Goal: Information Seeking & Learning: Learn about a topic

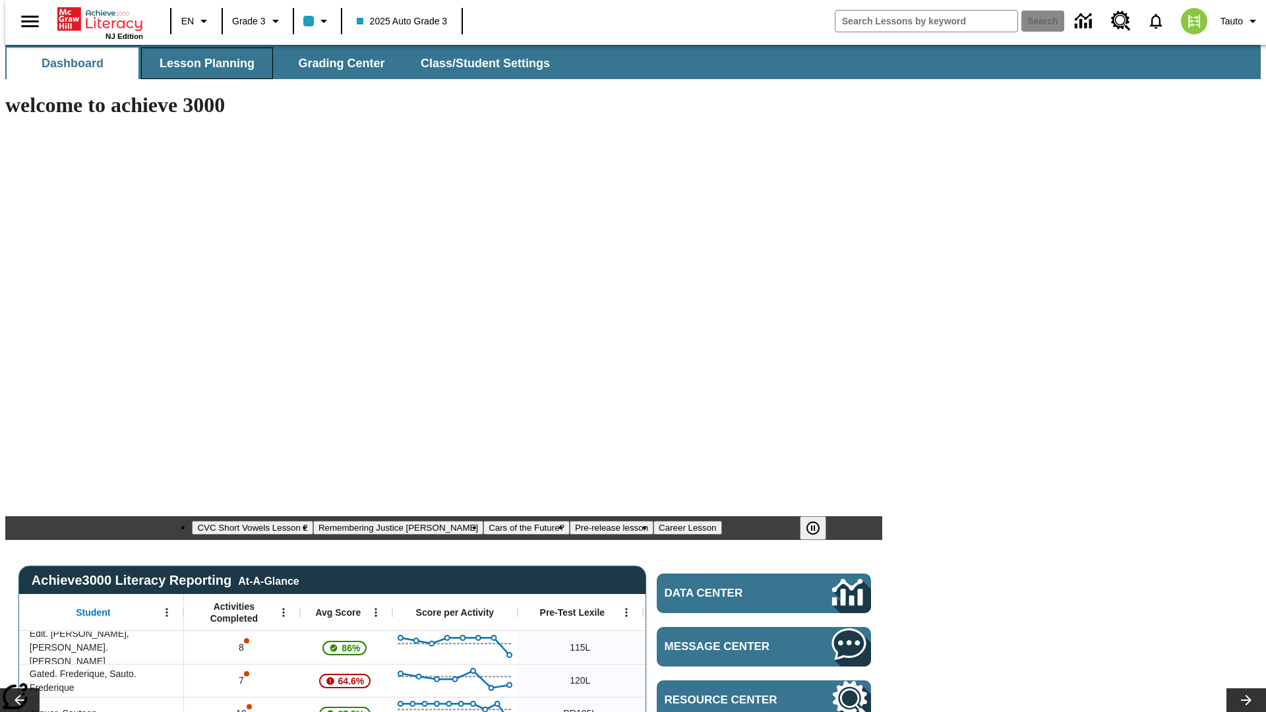
click at [202, 63] on span "Lesson Planning" at bounding box center [207, 63] width 95 height 15
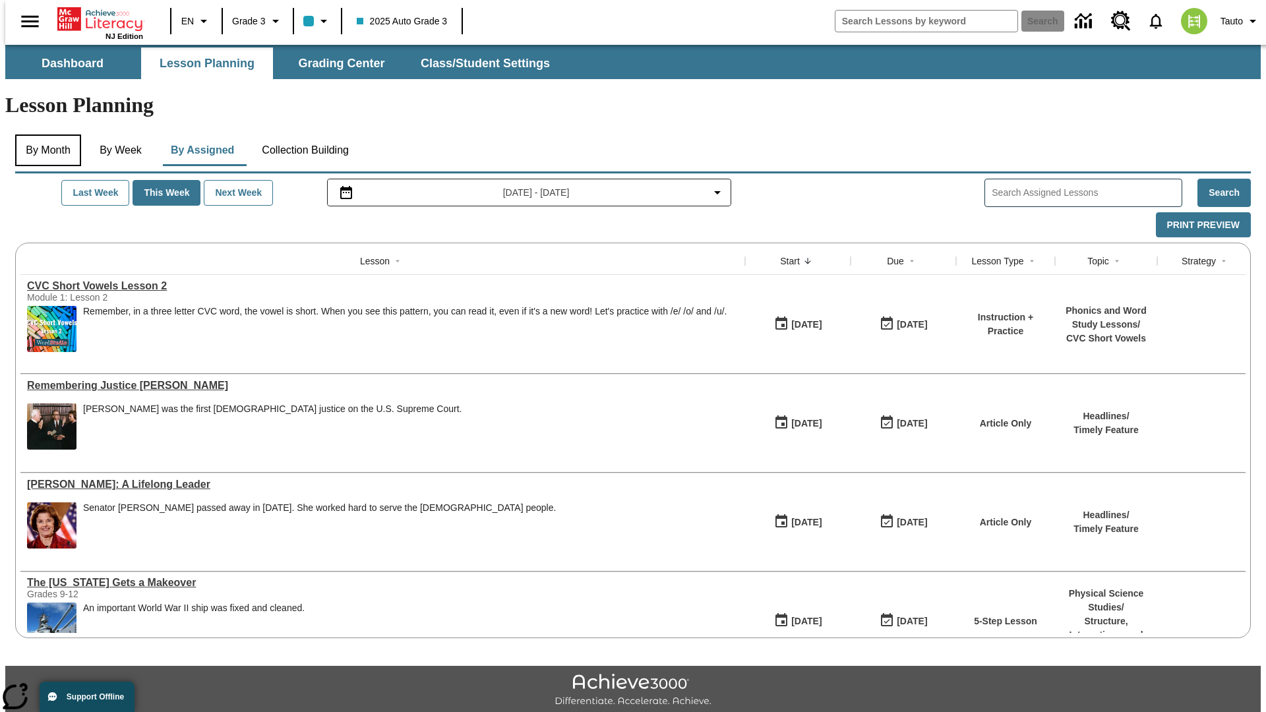
click at [44, 134] on button "By Month" at bounding box center [48, 150] width 66 height 32
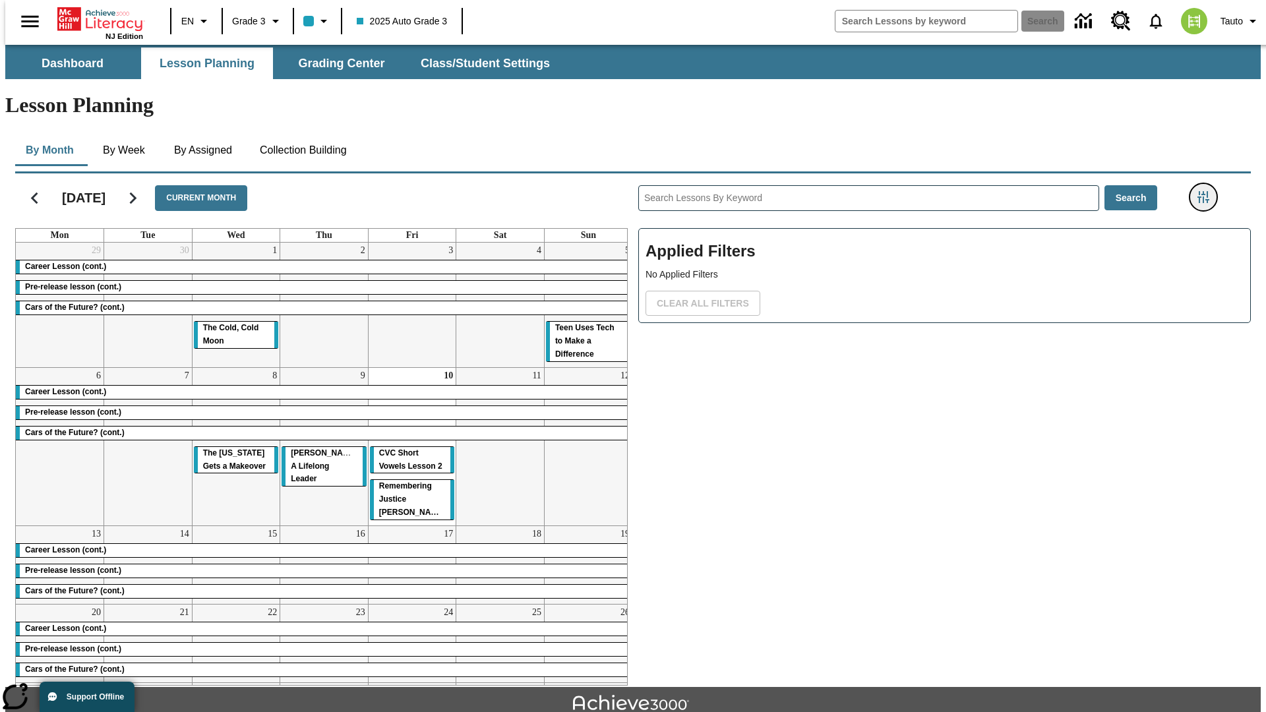
click at [1207, 191] on icon "Filters Side menu" at bounding box center [1203, 197] width 12 height 12
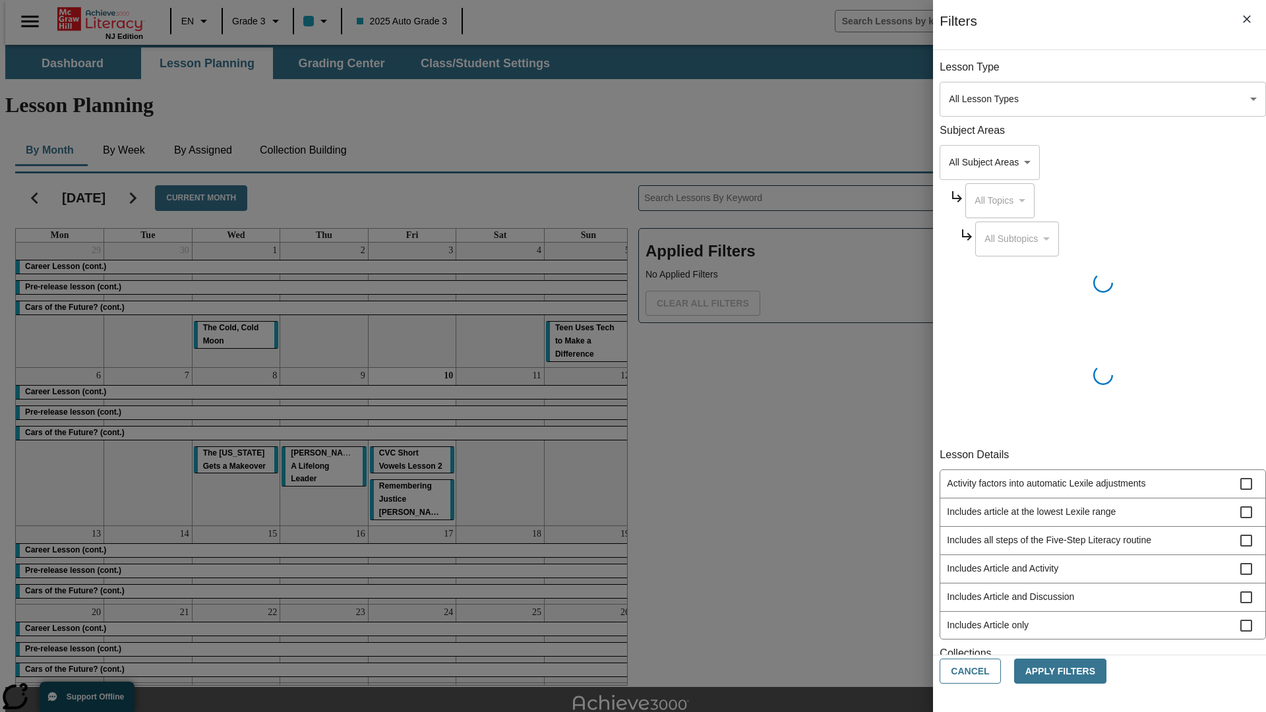
click at [949, 99] on body "Skip to main content [GEOGRAPHIC_DATA] Edition EN Grade 3 2025 Auto Grade 3 Sea…" at bounding box center [632, 408] width 1255 height 727
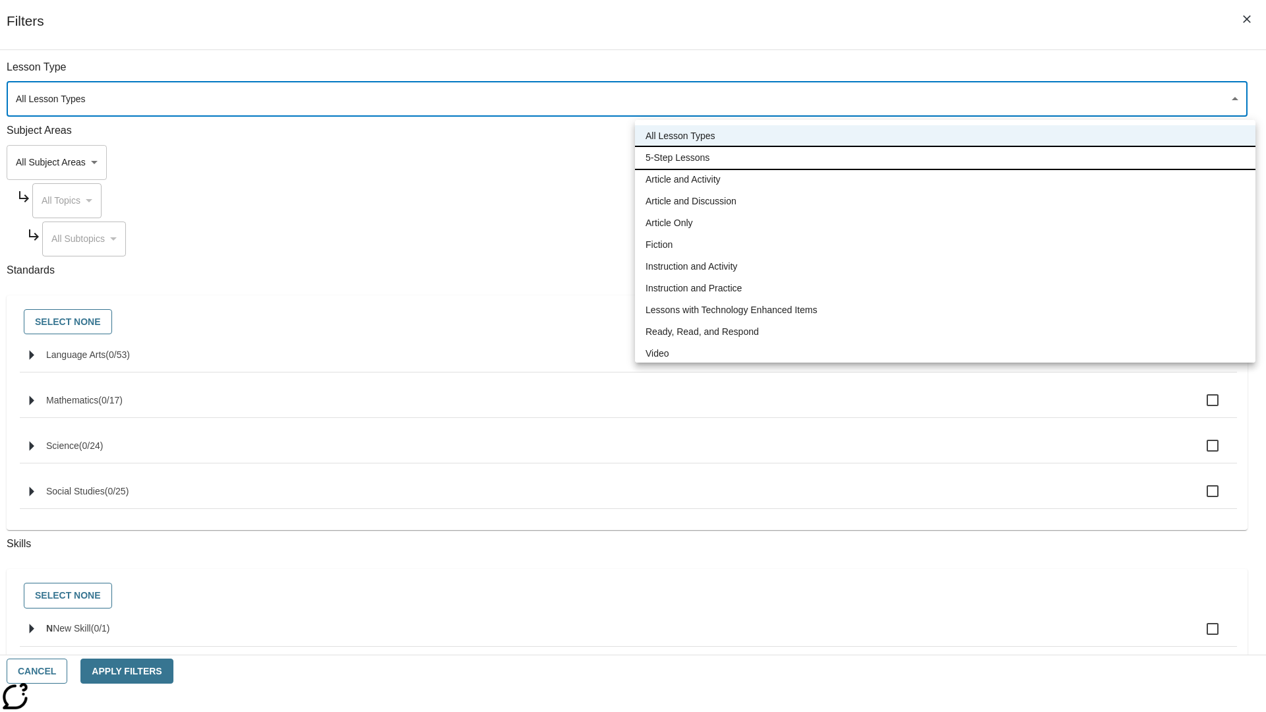
click at [945, 158] on li "5-Step Lessons" at bounding box center [945, 158] width 620 height 22
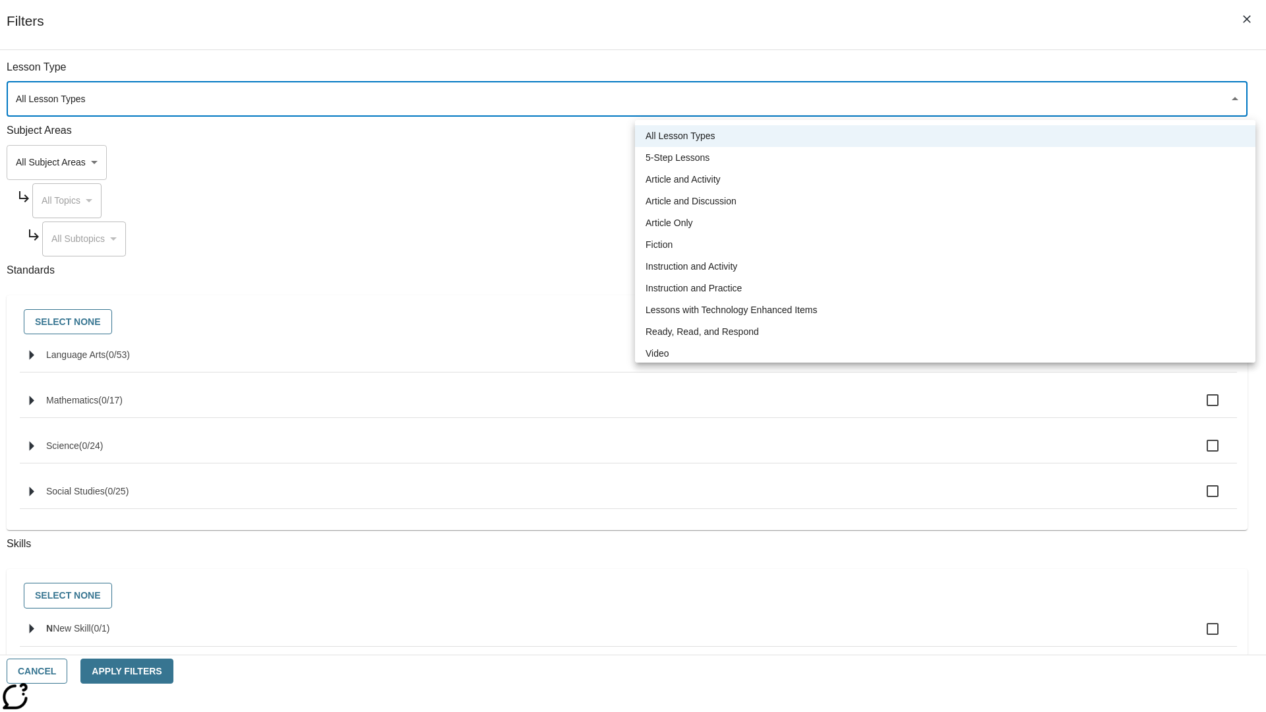
type input "1"
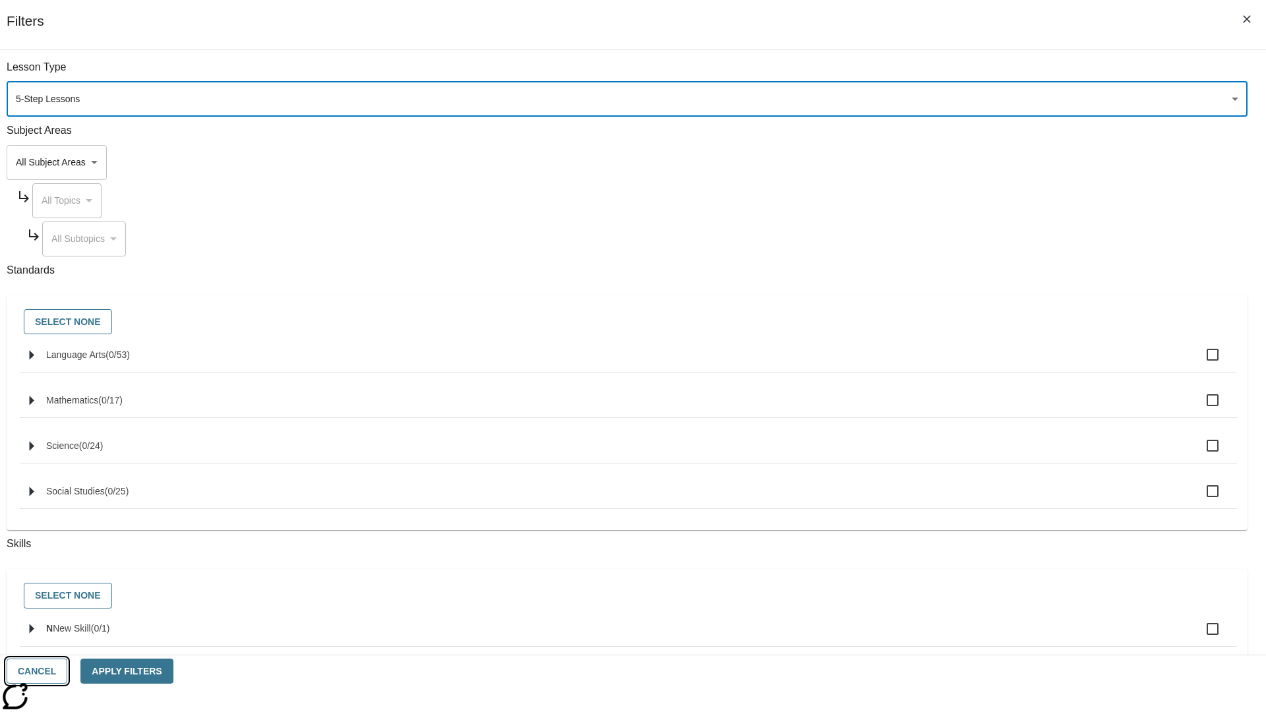
click at [67, 671] on button "Cancel" at bounding box center [37, 672] width 61 height 26
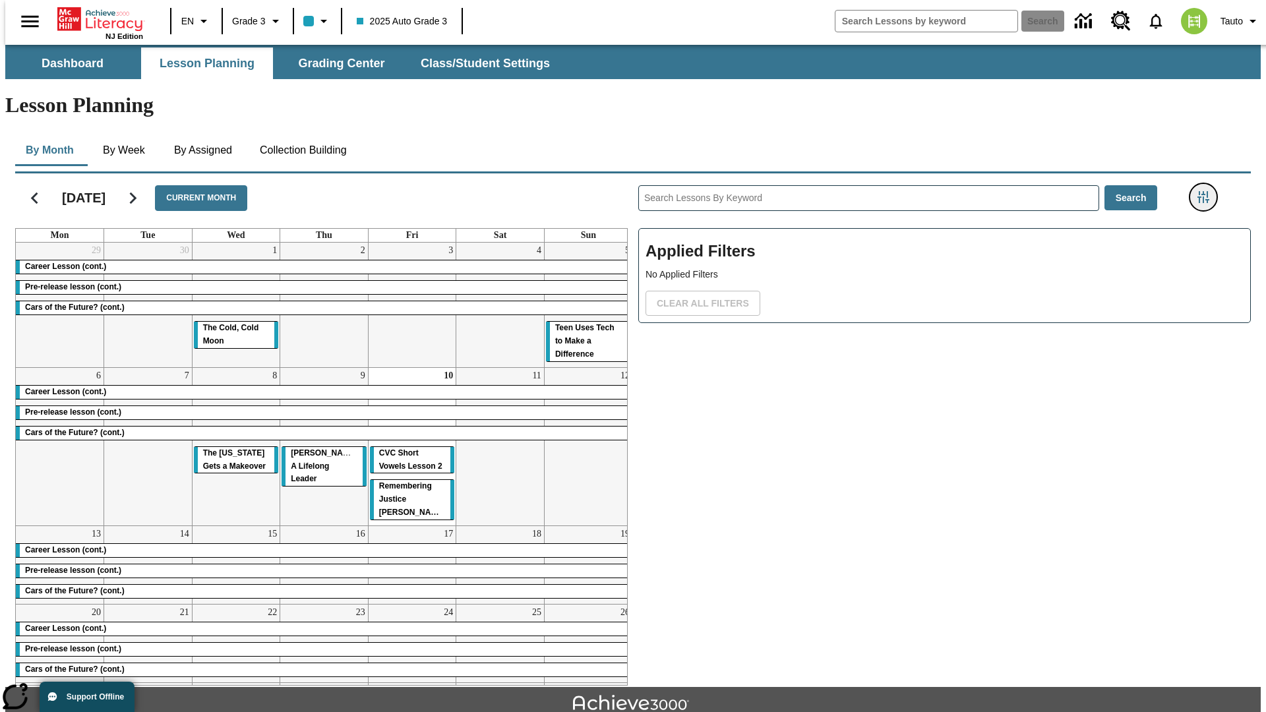
click at [1207, 191] on icon "Filters Side menu" at bounding box center [1203, 197] width 12 height 12
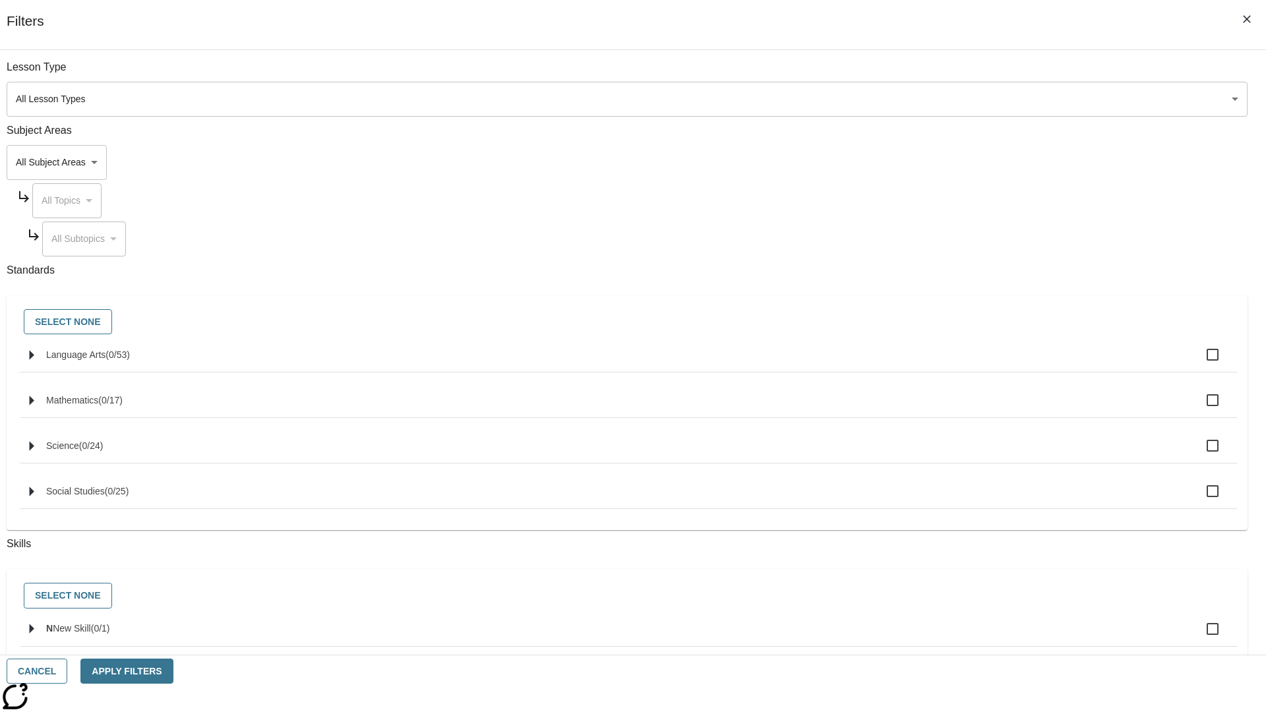
click at [949, 99] on body "Skip to main content [GEOGRAPHIC_DATA] Edition EN Grade 3 2025 Auto Grade 3 Sea…" at bounding box center [632, 408] width 1255 height 727
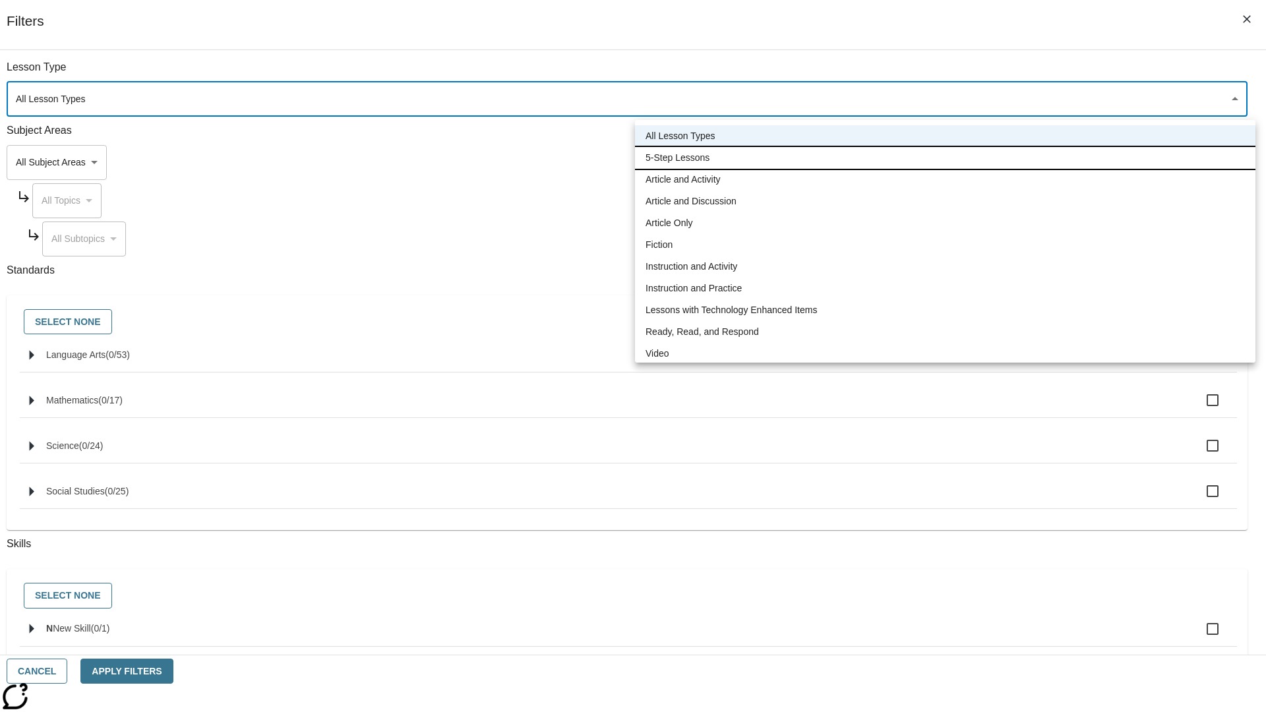
click at [945, 158] on li "5-Step Lessons" at bounding box center [945, 158] width 620 height 22
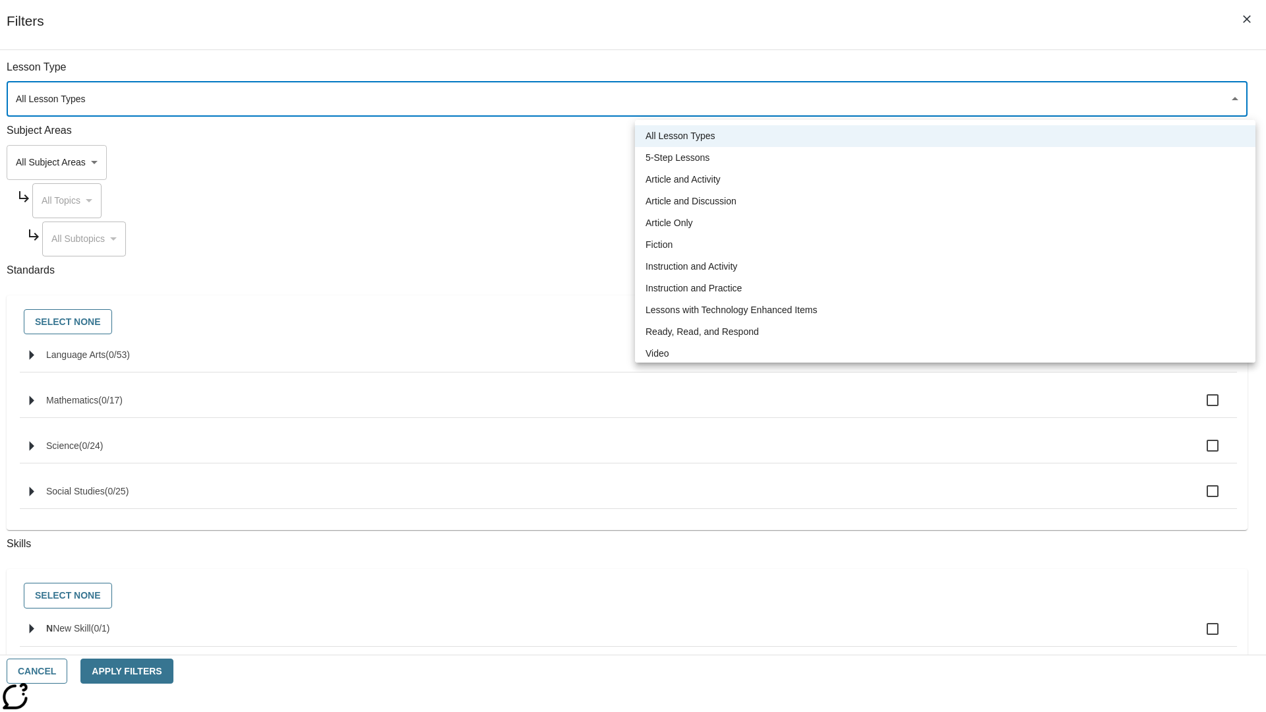
type input "1"
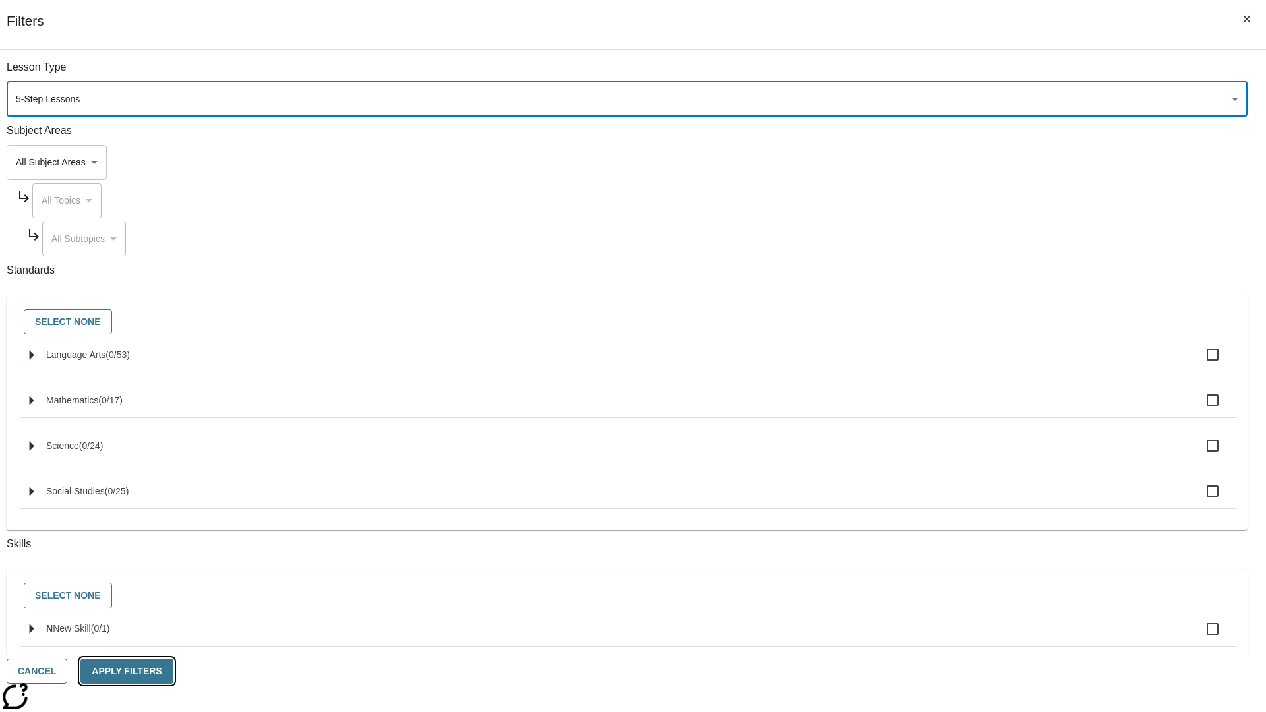
click at [173, 671] on button "Apply Filters" at bounding box center [126, 672] width 92 height 26
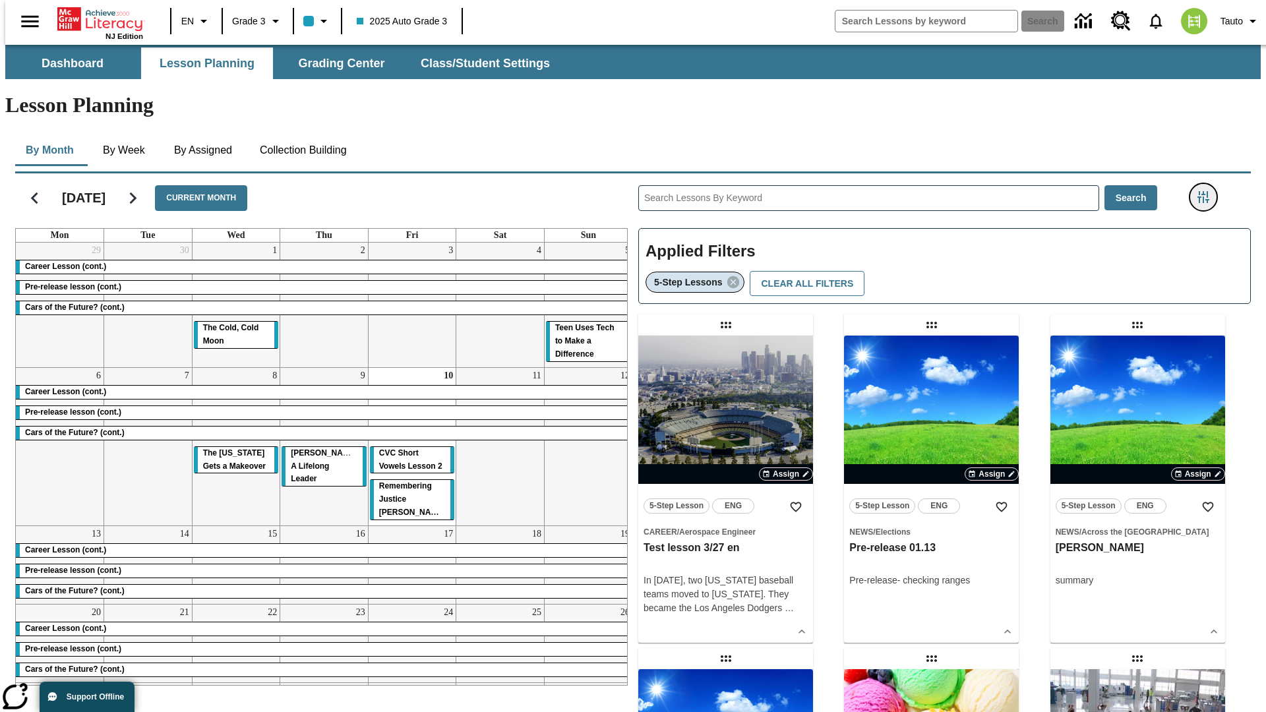
click at [1207, 191] on icon "Filters Side menu" at bounding box center [1203, 197] width 12 height 12
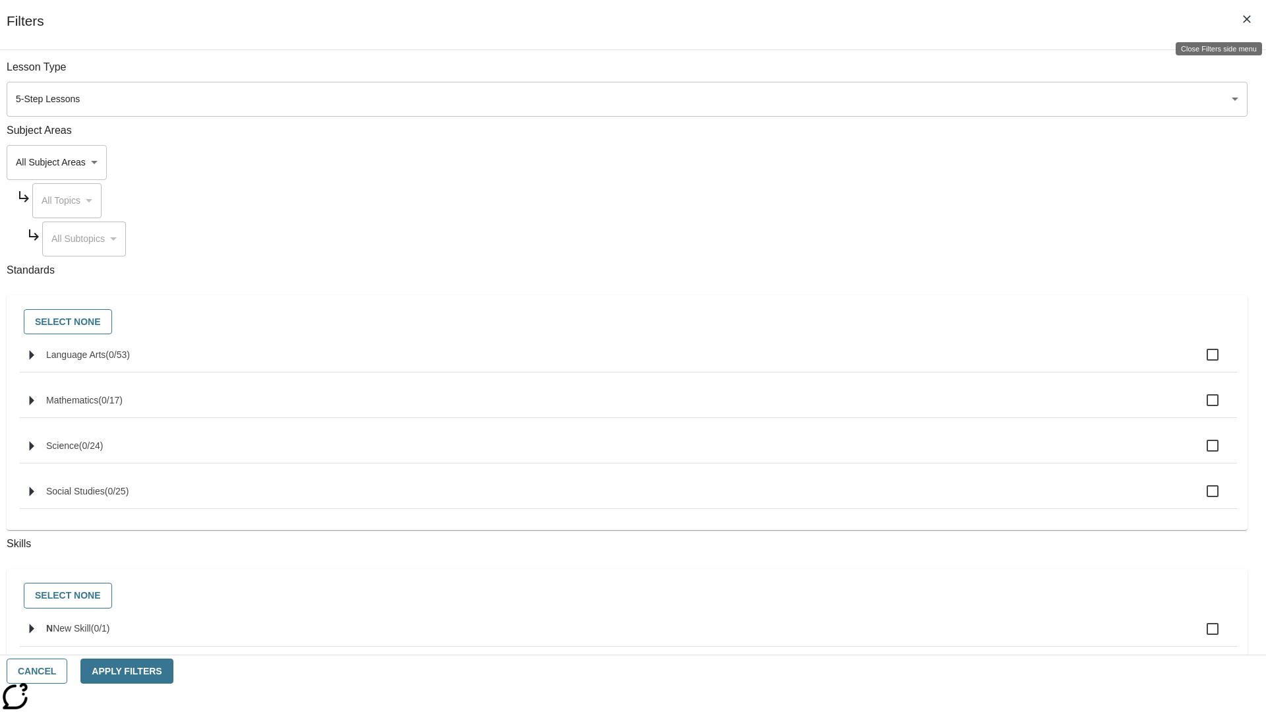
click at [1247, 19] on icon "Close Filters side menu" at bounding box center [1247, 19] width 8 height 8
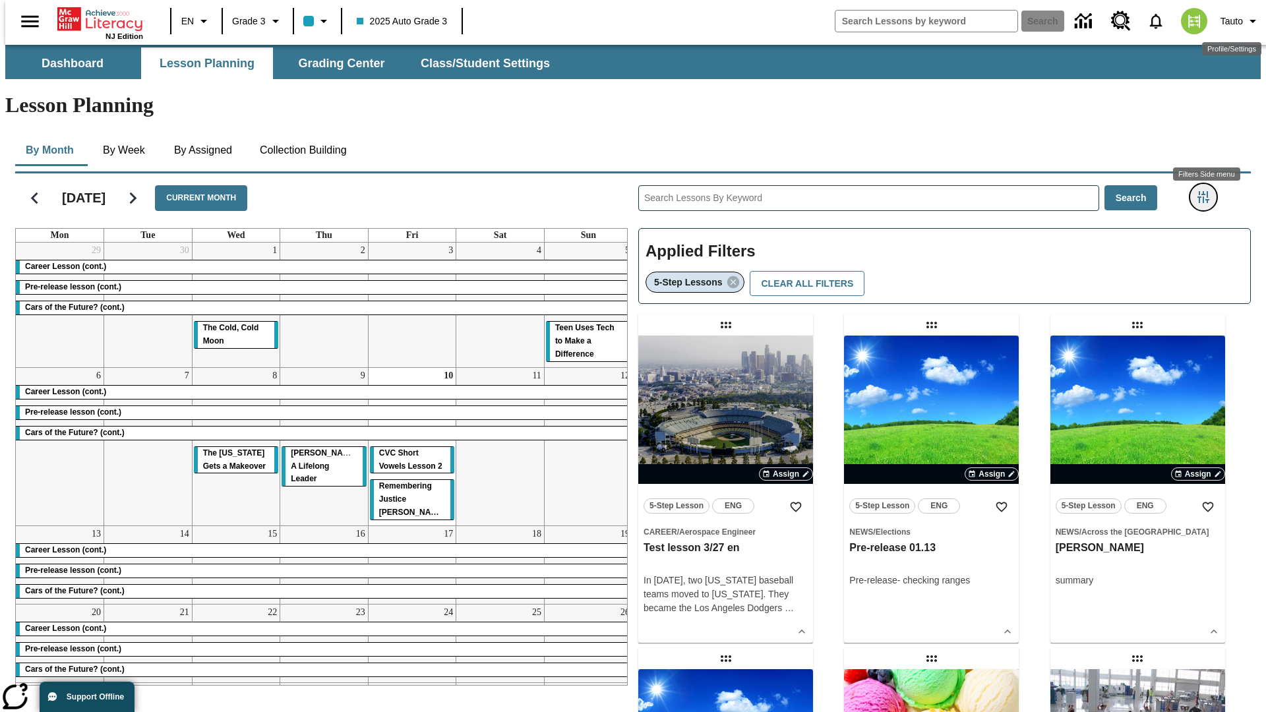
click at [1207, 191] on icon "Filters Side menu" at bounding box center [1203, 197] width 12 height 12
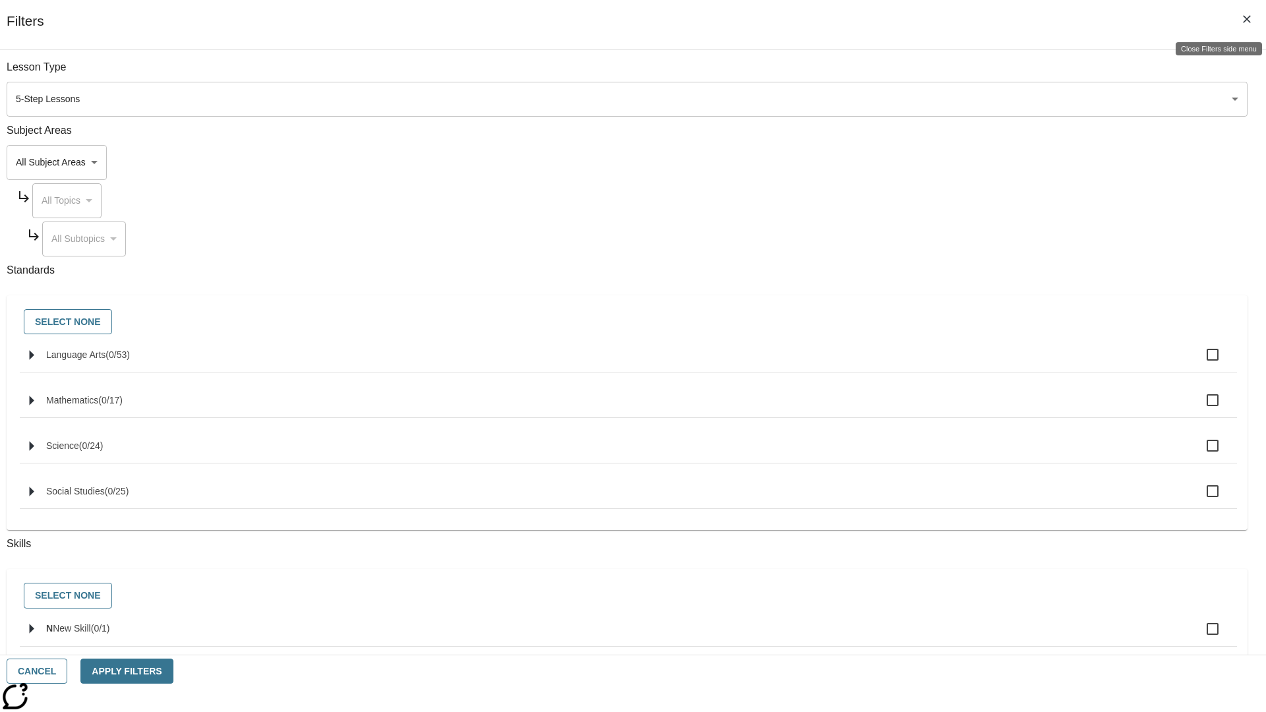
click at [1247, 19] on icon "Close Filters side menu" at bounding box center [1247, 19] width 8 height 8
click at [1207, 191] on icon "Filters Side menu" at bounding box center [1203, 197] width 12 height 12
